Goal: Task Accomplishment & Management: Complete application form

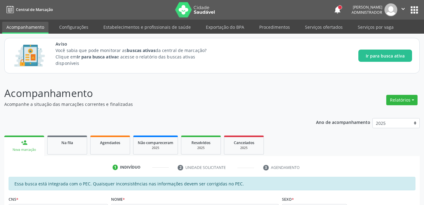
scroll to position [77, 0]
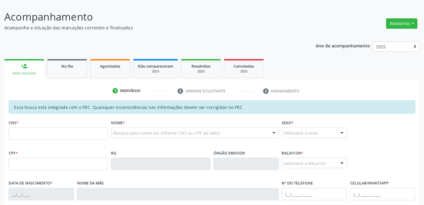
click at [36, 132] on input "text" at bounding box center [58, 134] width 99 height 12
type input "708 6000 6342 4384"
type input "020.389.394-89"
type input "1[DATE]"
type input "[PERSON_NAME]"
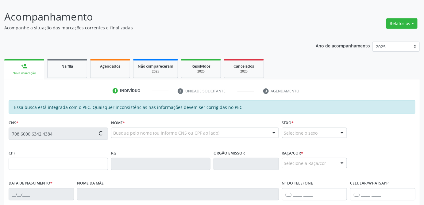
type input "[PHONE_NUMBER]"
type input "21"
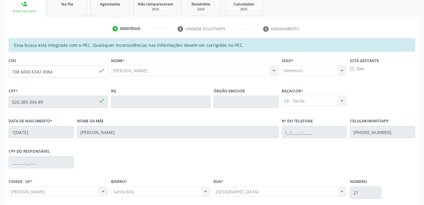
scroll to position [188, 0]
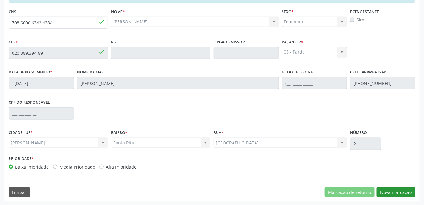
click at [396, 194] on button "Nova marcação" at bounding box center [396, 193] width 39 height 10
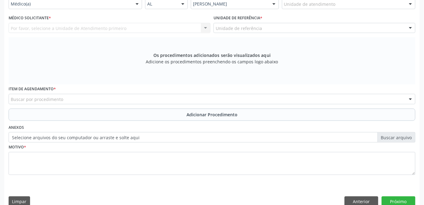
scroll to position [132, 0]
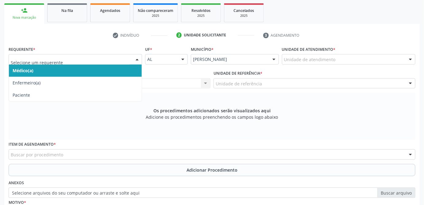
click at [137, 59] on div at bounding box center [136, 60] width 9 height 10
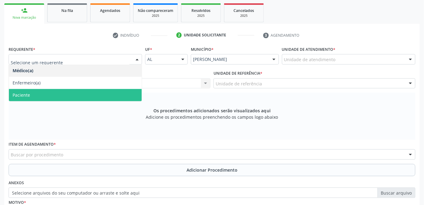
click at [94, 122] on div "Os procedimentos adicionados serão visualizados aqui Adicione os procedimentos …" at bounding box center [212, 116] width 407 height 47
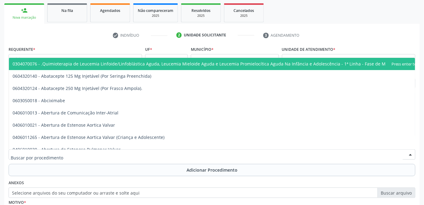
click at [123, 156] on div at bounding box center [212, 155] width 407 height 10
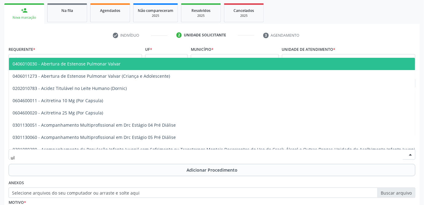
type input "u"
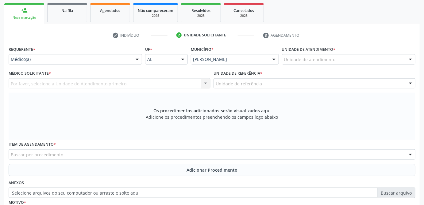
click at [74, 85] on div "Por favor, selecione a Unidade de Atendimento primeiro Nenhum resultado encontr…" at bounding box center [110, 84] width 202 height 10
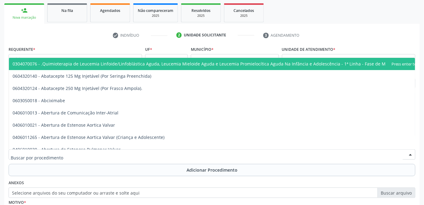
click at [78, 155] on div at bounding box center [212, 155] width 407 height 10
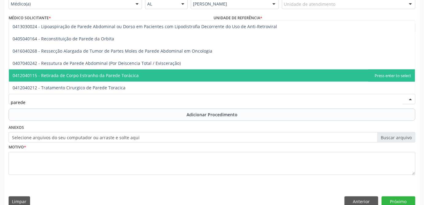
scroll to position [198, 0]
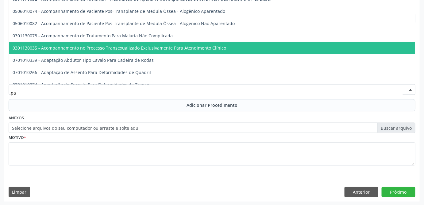
type input "p"
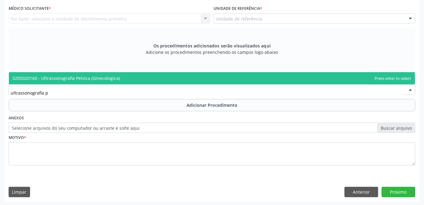
type input "ultrassonografia"
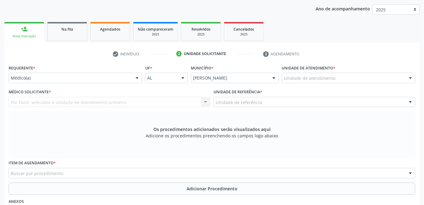
scroll to position [58, 0]
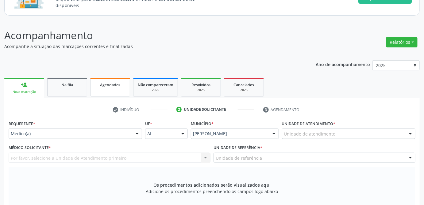
click at [117, 84] on span "Agendados" at bounding box center [110, 84] width 20 height 5
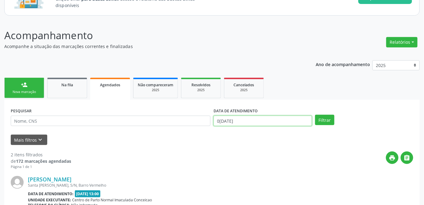
click at [238, 120] on input "0[DATE]" at bounding box center [262, 121] width 98 height 10
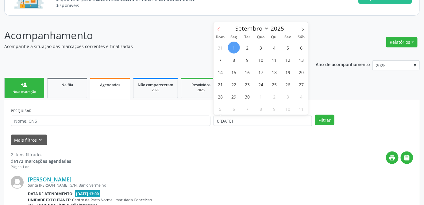
click at [221, 27] on span at bounding box center [218, 27] width 10 height 10
click at [221, 32] on span at bounding box center [218, 27] width 10 height 10
select select "6"
click at [247, 49] on span "1" at bounding box center [247, 48] width 12 height 12
type input "[DATE]"
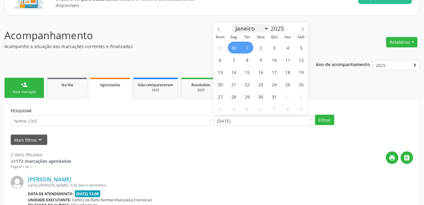
click at [251, 30] on select "Janeiro Fevereiro Março Abril Maio Junho Julho Agosto Setembro Outubro Novembro…" at bounding box center [250, 28] width 37 height 9
select select "8"
click at [232, 24] on select "Janeiro Fevereiro Março Abril Maio Junho Julho Agosto Setembro Outubro Novembro…" at bounding box center [250, 28] width 37 height 9
click at [235, 47] on span "1" at bounding box center [234, 48] width 12 height 12
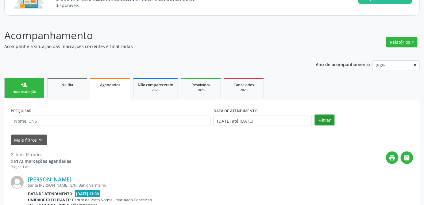
click at [327, 123] on button "Filtrar" at bounding box center [324, 120] width 19 height 10
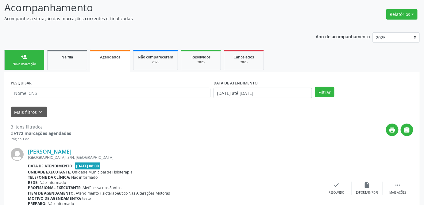
scroll to position [114, 0]
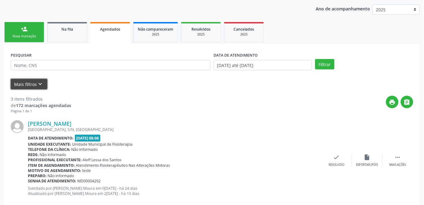
click at [30, 80] on button "Mais filtros keyboard_arrow_down" at bounding box center [29, 84] width 36 height 11
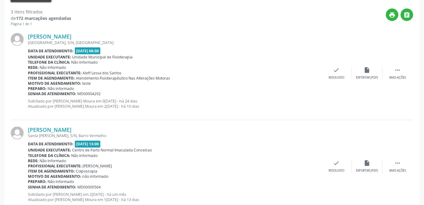
scroll to position [241, 0]
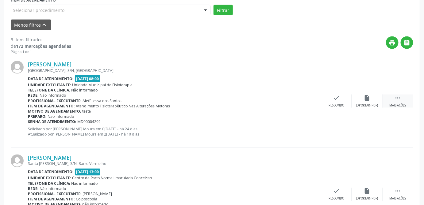
click at [400, 98] on icon "" at bounding box center [397, 98] width 7 height 7
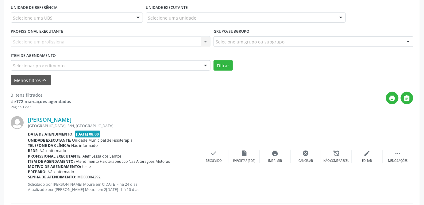
scroll to position [158, 0]
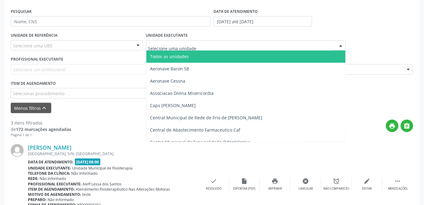
click at [209, 46] on div at bounding box center [246, 45] width 200 height 10
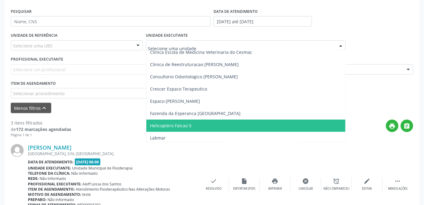
scroll to position [28, 0]
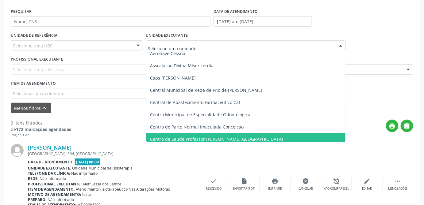
click at [231, 134] on span "Centro de Saude Professor [PERSON_NAME][GEOGRAPHIC_DATA]" at bounding box center [245, 139] width 199 height 12
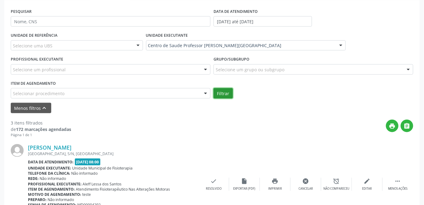
click at [223, 94] on button "Filtrar" at bounding box center [222, 93] width 19 height 10
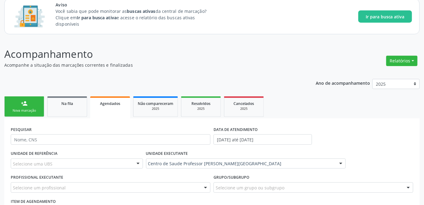
scroll to position [95, 0]
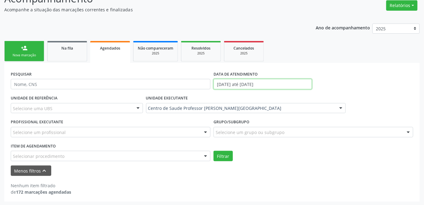
click at [239, 84] on input "[DATE] até [DATE]" at bounding box center [262, 84] width 98 height 10
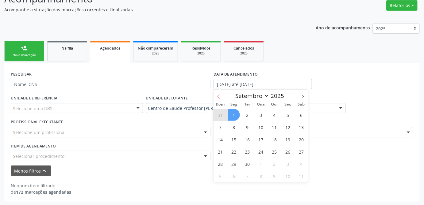
click at [221, 97] on span at bounding box center [218, 95] width 10 height 10
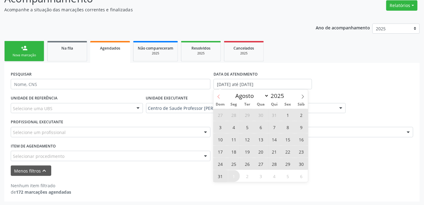
click at [219, 98] on icon at bounding box center [219, 97] width 4 height 4
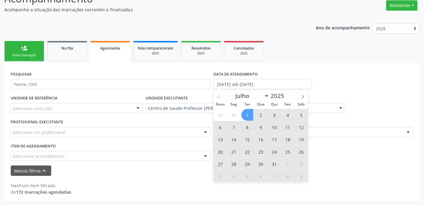
click at [219, 98] on icon at bounding box center [219, 97] width 4 height 4
select select "5"
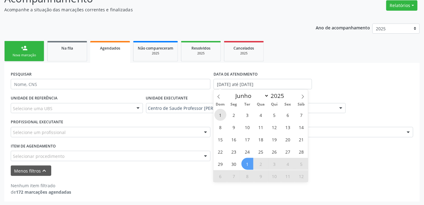
click at [220, 112] on span "1" at bounding box center [220, 115] width 12 height 12
type input "[DATE]"
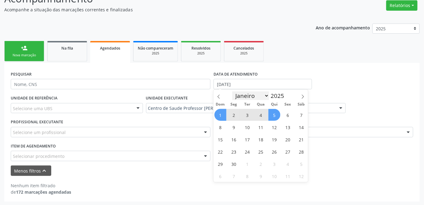
click at [267, 98] on select "Janeiro Fevereiro Março Abril Maio Junho Julho Agosto Setembro Outubro Novembro…" at bounding box center [250, 96] width 37 height 9
select select "8"
click at [232, 92] on select "Janeiro Fevereiro Março Abril Maio Junho Julho Agosto Setembro Outubro Novembro…" at bounding box center [250, 96] width 37 height 9
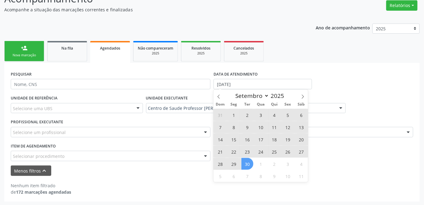
click at [248, 167] on span "30" at bounding box center [247, 164] width 12 height 12
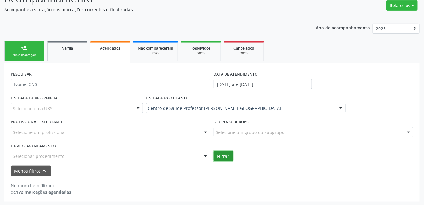
click at [230, 155] on button "Filtrar" at bounding box center [222, 156] width 19 height 10
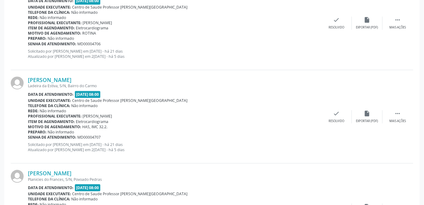
scroll to position [1517, 0]
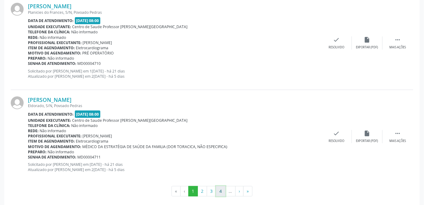
click at [225, 190] on button "4" at bounding box center [221, 191] width 10 height 10
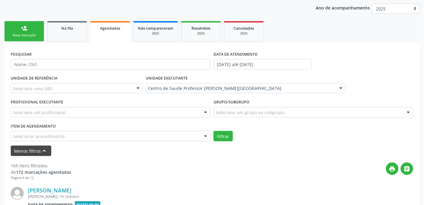
scroll to position [1521, 0]
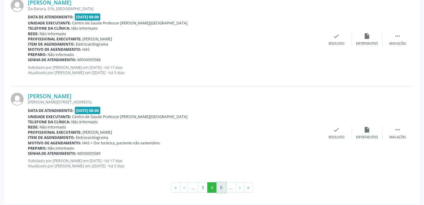
click at [219, 184] on button "5" at bounding box center [222, 188] width 10 height 10
click at [219, 187] on button "6" at bounding box center [222, 188] width 10 height 10
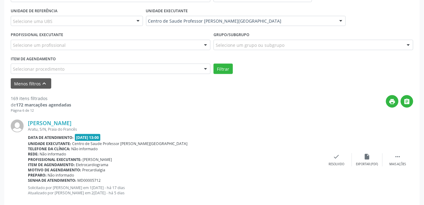
scroll to position [127, 0]
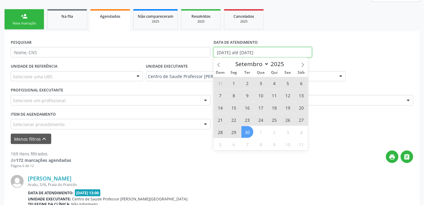
click at [265, 53] on input "[DATE] até [DATE]" at bounding box center [262, 52] width 98 height 10
click at [219, 66] on icon at bounding box center [218, 65] width 2 height 4
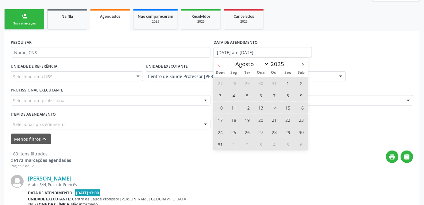
click at [217, 68] on span at bounding box center [218, 63] width 10 height 10
click at [302, 66] on icon at bounding box center [303, 65] width 4 height 4
select select "7"
click at [224, 144] on span "31" at bounding box center [220, 145] width 12 height 12
type input "[DATE]"
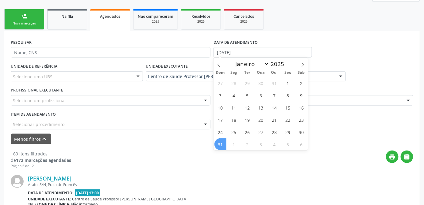
click at [221, 140] on span "31" at bounding box center [220, 145] width 12 height 12
click at [261, 51] on input "[DATE]" at bounding box center [262, 52] width 98 height 10
click at [222, 65] on span at bounding box center [218, 63] width 10 height 10
select select "5"
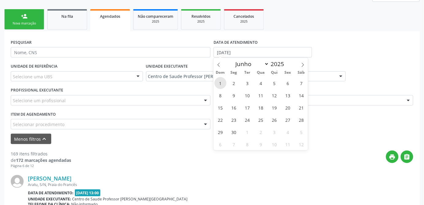
click at [222, 81] on span "1" at bounding box center [220, 83] width 12 height 12
type input "[DATE]"
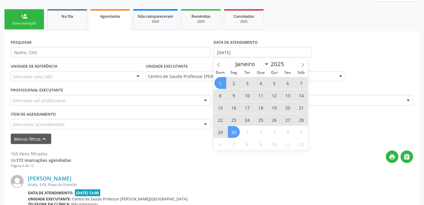
click at [236, 134] on span "30" at bounding box center [234, 132] width 12 height 12
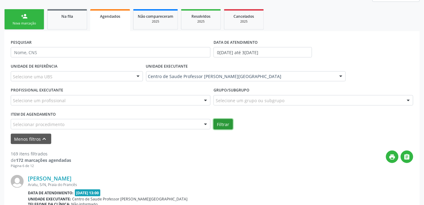
click at [226, 123] on button "Filtrar" at bounding box center [222, 124] width 19 height 10
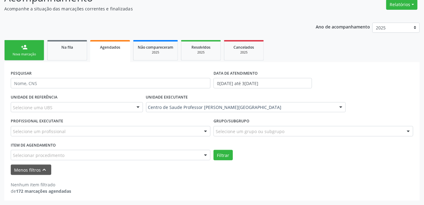
scroll to position [95, 0]
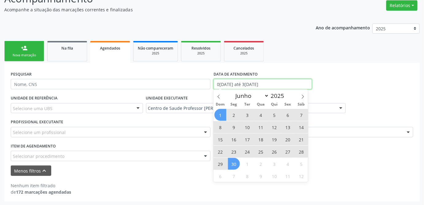
click at [264, 86] on input "0[DATE] até 3[DATE]" at bounding box center [262, 84] width 98 height 10
click at [266, 96] on select "Janeiro Fevereiro Março Abril Maio Junho Julho Agosto Setembro Outubro Novembro…" at bounding box center [250, 96] width 37 height 9
select select "7"
click at [232, 92] on select "Janeiro Fevereiro Março Abril Maio Junho Julho Agosto Setembro Outubro Novembro…" at bounding box center [250, 96] width 37 height 9
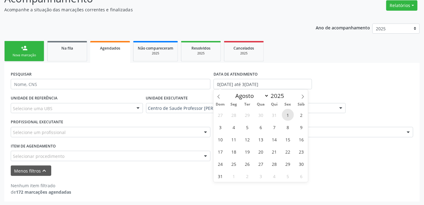
click at [283, 113] on span "1" at bounding box center [288, 115] width 12 height 12
type input "01/08/2025"
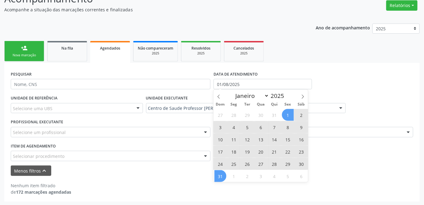
click at [223, 177] on span "31" at bounding box center [220, 177] width 12 height 12
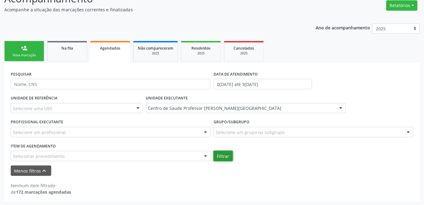
click at [225, 155] on button "Filtrar" at bounding box center [222, 156] width 19 height 10
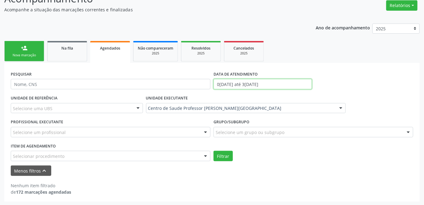
click at [264, 82] on input "0[DATE] até 3[DATE]" at bounding box center [262, 84] width 98 height 10
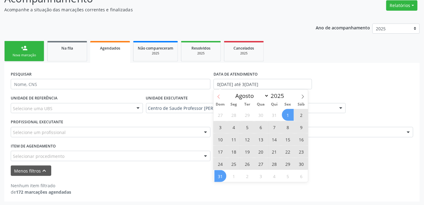
click at [220, 98] on icon at bounding box center [219, 97] width 4 height 4
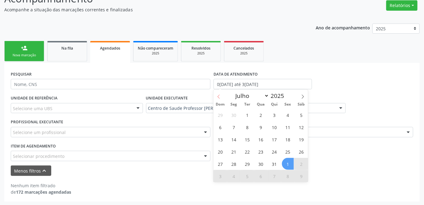
click at [219, 96] on icon at bounding box center [218, 97] width 2 height 4
select select "5"
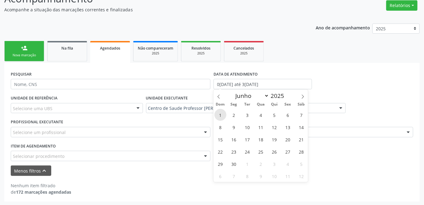
click at [226, 114] on span "1" at bounding box center [220, 115] width 12 height 12
type input "[DATE]"
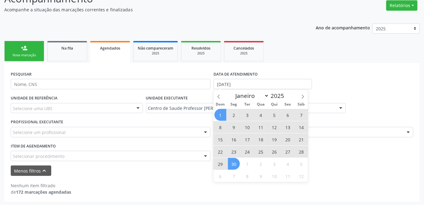
click at [233, 161] on span "30" at bounding box center [234, 164] width 12 height 12
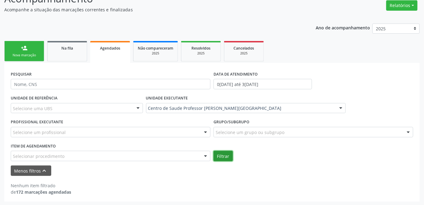
click at [227, 159] on button "Filtrar" at bounding box center [222, 156] width 19 height 10
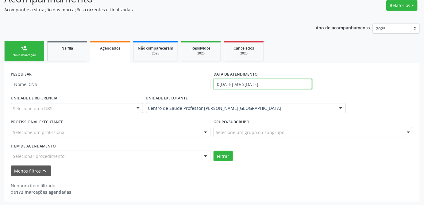
click at [232, 83] on input "0[DATE] até 3[DATE]" at bounding box center [262, 84] width 98 height 10
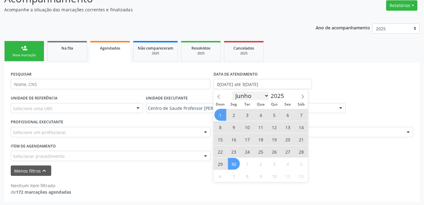
click at [259, 94] on select "Janeiro Fevereiro Março Abril Maio Junho Julho Agosto Setembro Outubro Novembro…" at bounding box center [250, 96] width 37 height 9
select select "6"
click at [232, 92] on select "Janeiro Fevereiro Março Abril Maio Junho Julho Agosto Setembro Outubro Novembro…" at bounding box center [250, 96] width 37 height 9
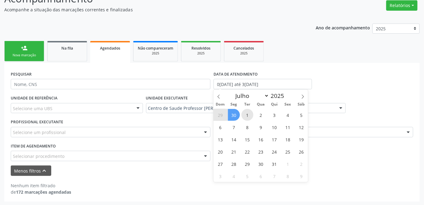
click at [243, 115] on span "1" at bounding box center [247, 115] width 12 height 12
type input "[DATE]"
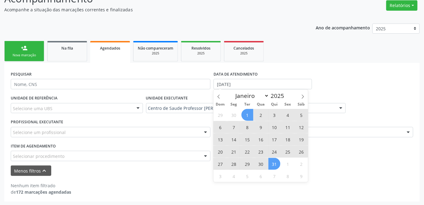
click at [279, 166] on span "31" at bounding box center [274, 164] width 12 height 12
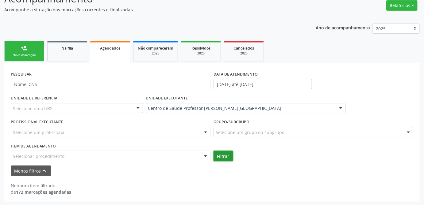
click at [230, 156] on button "Filtrar" at bounding box center [222, 156] width 19 height 10
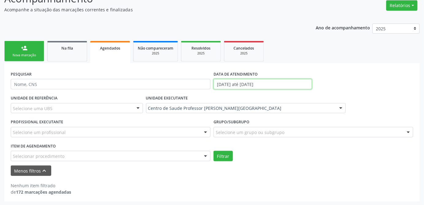
click at [254, 83] on input "[DATE] até [DATE]" at bounding box center [262, 84] width 98 height 10
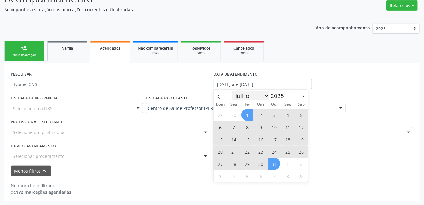
click at [263, 96] on select "Janeiro Fevereiro Março Abril Maio Junho Julho Agosto Setembro Outubro Novembro…" at bounding box center [250, 96] width 37 height 9
select select "8"
click at [232, 92] on select "Janeiro Fevereiro Março Abril Maio Junho Julho Agosto Setembro Outubro Novembro…" at bounding box center [250, 96] width 37 height 9
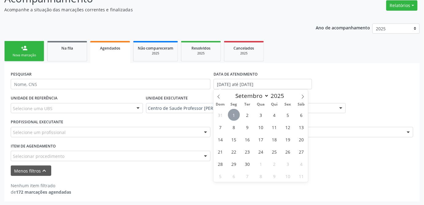
click at [230, 117] on span "1" at bounding box center [234, 115] width 12 height 12
select select "8"
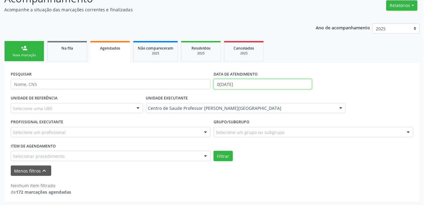
click at [249, 83] on input "0[DATE]" at bounding box center [262, 84] width 98 height 10
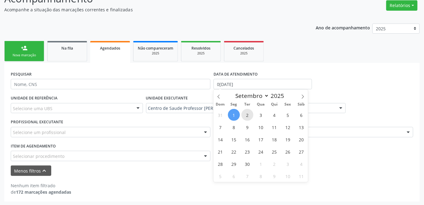
click at [247, 112] on span "2" at bounding box center [247, 115] width 12 height 12
type input "[DATE]"
click at [232, 116] on span "1" at bounding box center [234, 115] width 12 height 12
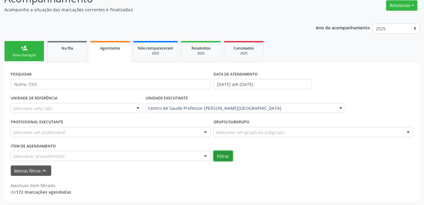
click at [224, 159] on button "Filtrar" at bounding box center [222, 156] width 19 height 10
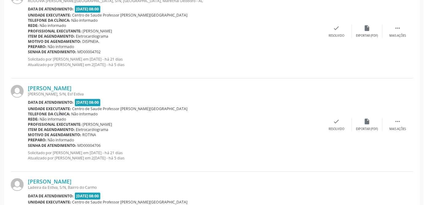
scroll to position [1521, 0]
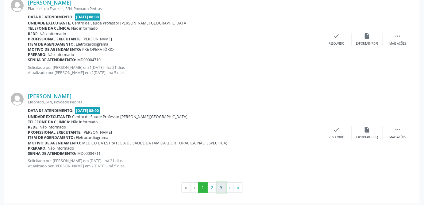
click at [218, 186] on button "3" at bounding box center [222, 188] width 10 height 10
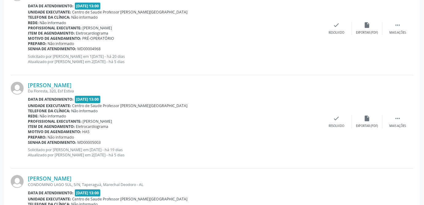
scroll to position [679, 0]
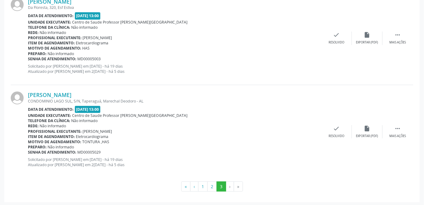
click at [227, 185] on li "›" at bounding box center [230, 187] width 8 height 10
click at [229, 185] on li "›" at bounding box center [230, 187] width 8 height 10
click at [222, 186] on button "3" at bounding box center [222, 187] width 10 height 10
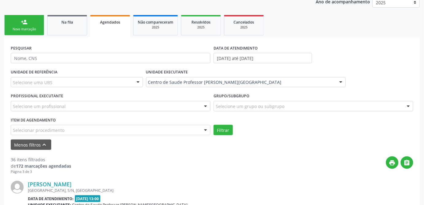
scroll to position [93, 0]
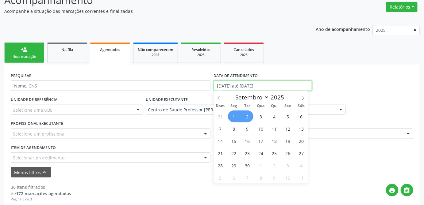
click at [280, 88] on input "[DATE] até [DATE]" at bounding box center [262, 86] width 98 height 10
click at [258, 117] on span "3" at bounding box center [261, 117] width 12 height 12
type input "[DATE]"
click at [232, 115] on span "1" at bounding box center [234, 117] width 12 height 12
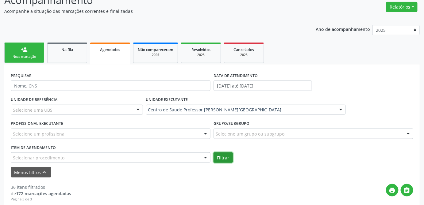
click at [221, 159] on button "Filtrar" at bounding box center [222, 158] width 19 height 10
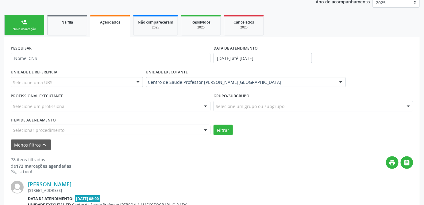
scroll to position [149, 0]
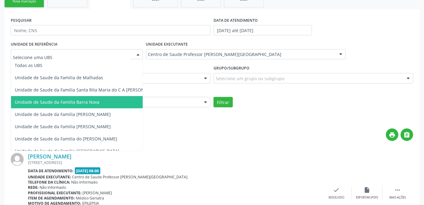
click at [53, 101] on span "Unidade de Saude da Familia Barra Nova" at bounding box center [57, 102] width 85 height 6
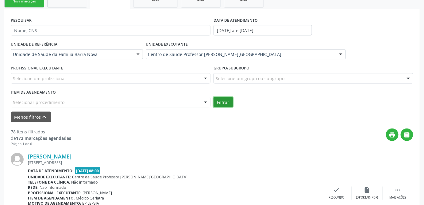
click at [227, 104] on button "Filtrar" at bounding box center [222, 102] width 19 height 10
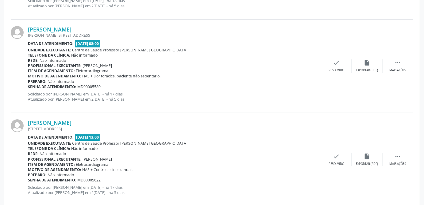
scroll to position [623, 0]
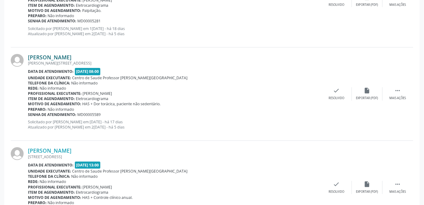
click at [59, 56] on link "[PERSON_NAME]" at bounding box center [50, 57] width 44 height 7
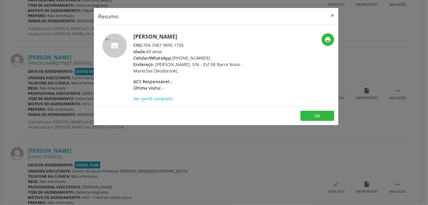
click at [182, 82] on div "ACS Responsável: --" at bounding box center [192, 82] width 119 height 6
click at [332, 16] on button "×" at bounding box center [332, 15] width 12 height 15
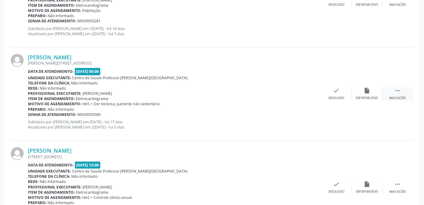
click at [399, 90] on icon "" at bounding box center [397, 90] width 7 height 7
click at [366, 94] on div "edit Editar" at bounding box center [367, 93] width 31 height 13
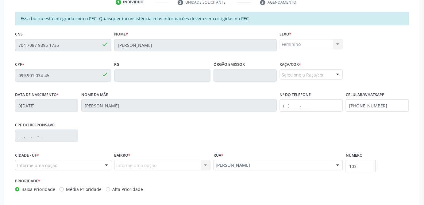
scroll to position [195, 0]
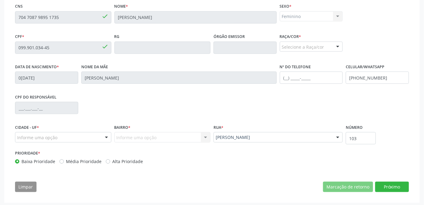
click at [151, 138] on div "Informe uma opção Nenhum resultado encontrado para: " " Nenhuma opção encontrad…" at bounding box center [162, 137] width 96 height 10
click at [201, 138] on div "Informe uma opção Nenhum resultado encontrado para: " " Nenhuma opção encontrad…" at bounding box center [162, 137] width 96 height 10
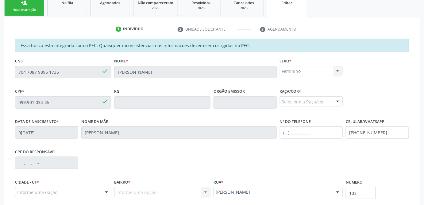
scroll to position [196, 0]
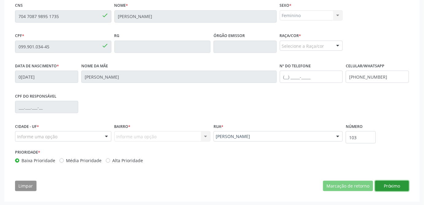
click at [402, 186] on button "Próximo" at bounding box center [392, 186] width 34 height 10
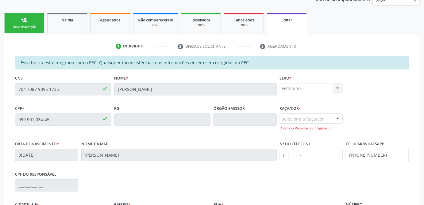
scroll to position [95, 0]
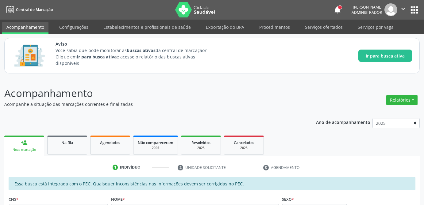
scroll to position [94, 0]
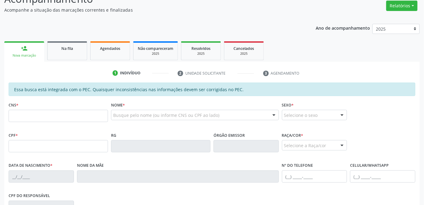
click at [52, 120] on input "text" at bounding box center [58, 116] width 99 height 12
type input "708 6000 6342 4384"
type input "020.389.394-89"
type input "1[DATE]"
type input "[PERSON_NAME]"
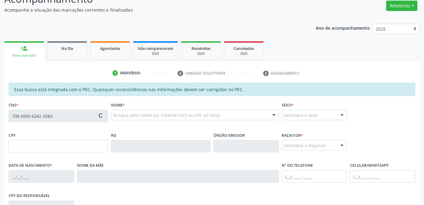
type input "[PHONE_NUMBER]"
type input "21"
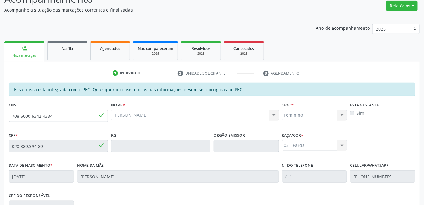
scroll to position [188, 0]
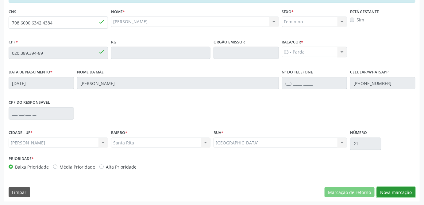
click at [397, 192] on button "Nova marcação" at bounding box center [396, 193] width 39 height 10
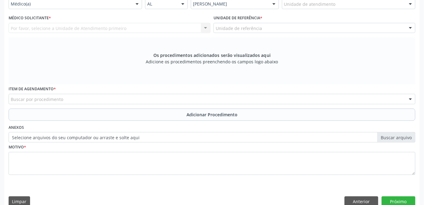
click at [79, 100] on div "Buscar por procedimento" at bounding box center [212, 99] width 407 height 10
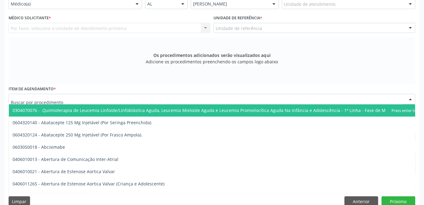
click at [79, 100] on input "text" at bounding box center [207, 102] width 392 height 12
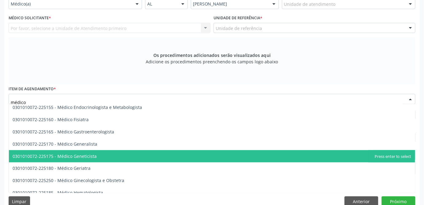
scroll to position [362, 0]
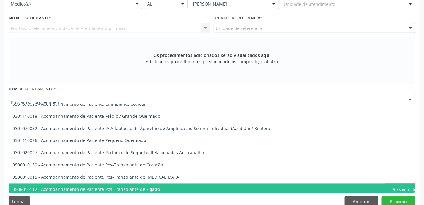
click at [69, 101] on div at bounding box center [212, 99] width 407 height 10
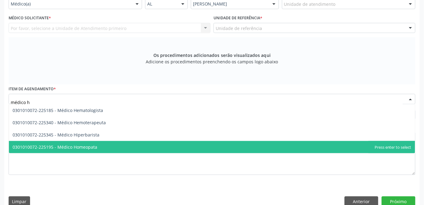
scroll to position [0, 0]
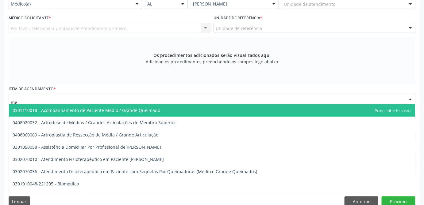
type input "m"
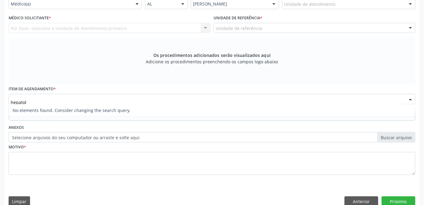
type input "hepato"
